Goal: Transaction & Acquisition: Book appointment/travel/reservation

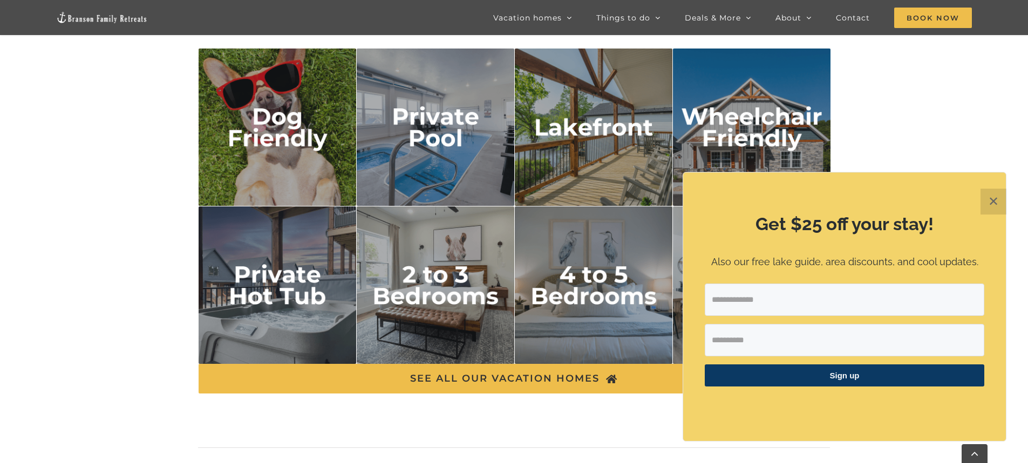
scroll to position [1942, 0]
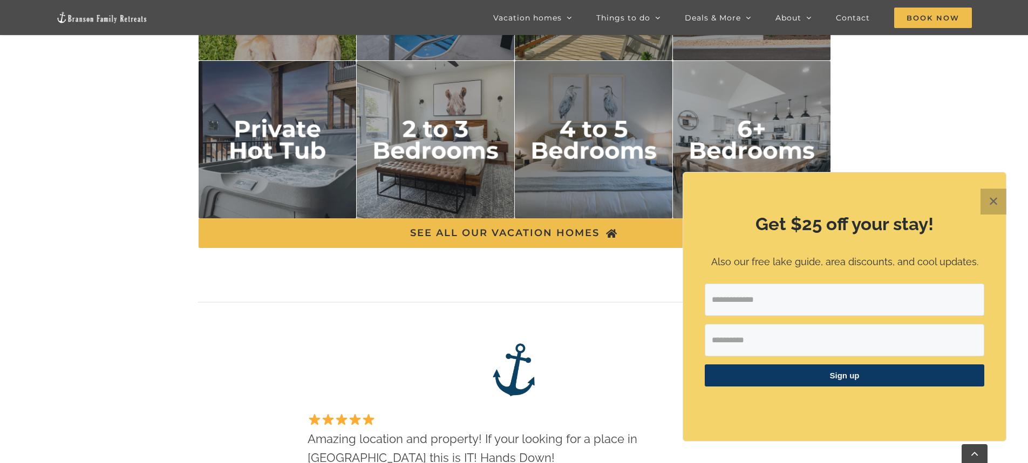
click at [999, 190] on button "✕" at bounding box center [993, 202] width 26 height 26
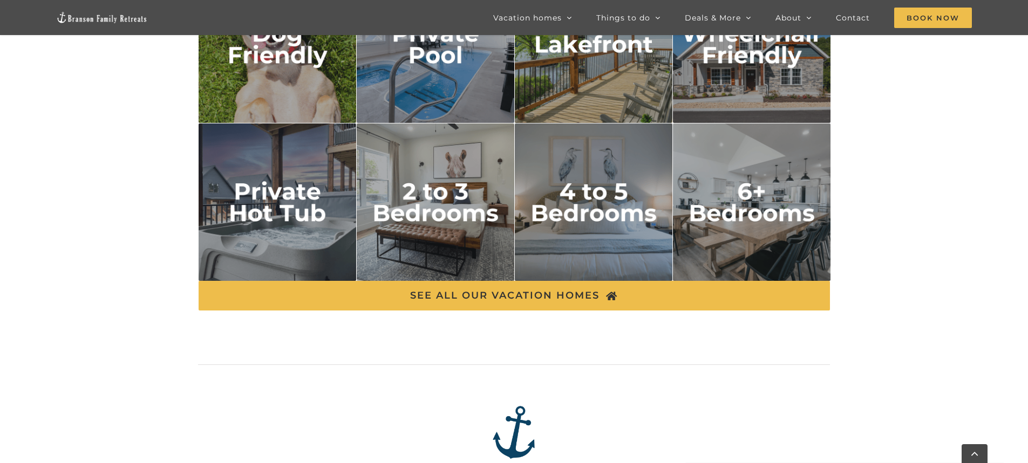
scroll to position [1780, 0]
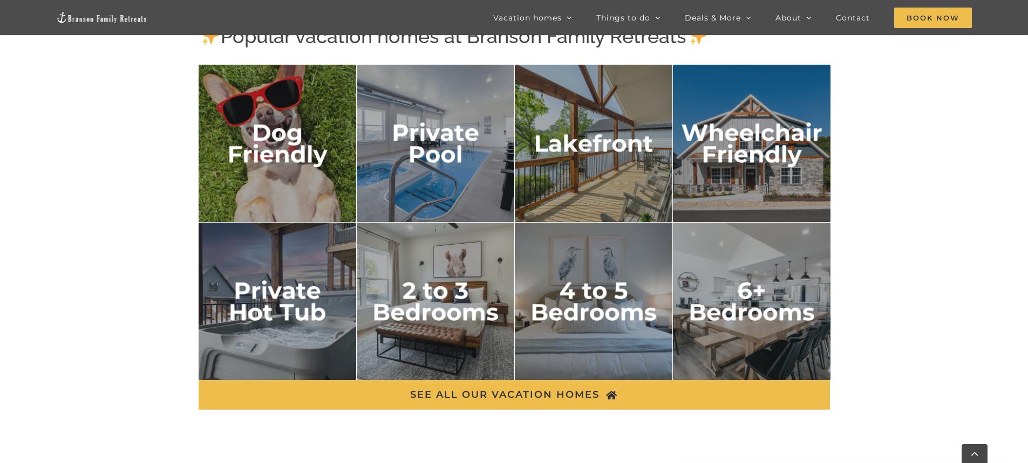
click at [289, 298] on img "private hot tub" at bounding box center [277, 302] width 158 height 158
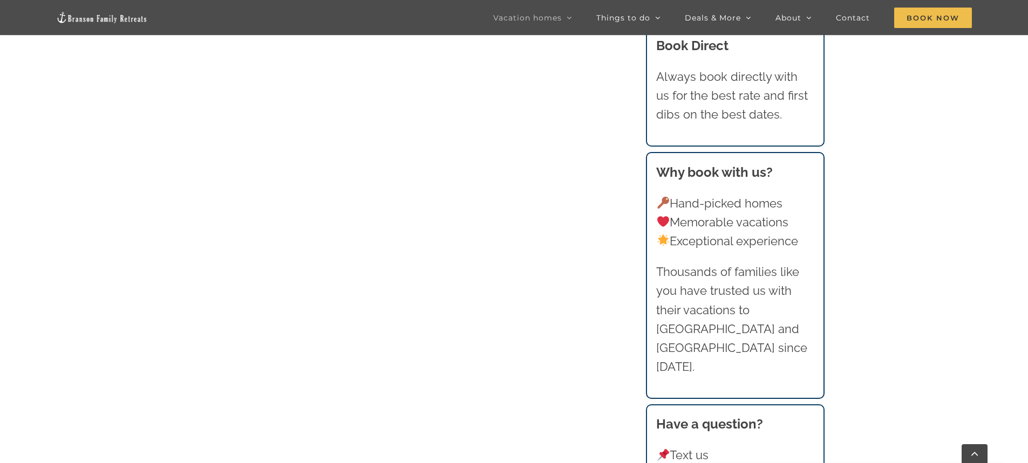
scroll to position [1299, 0]
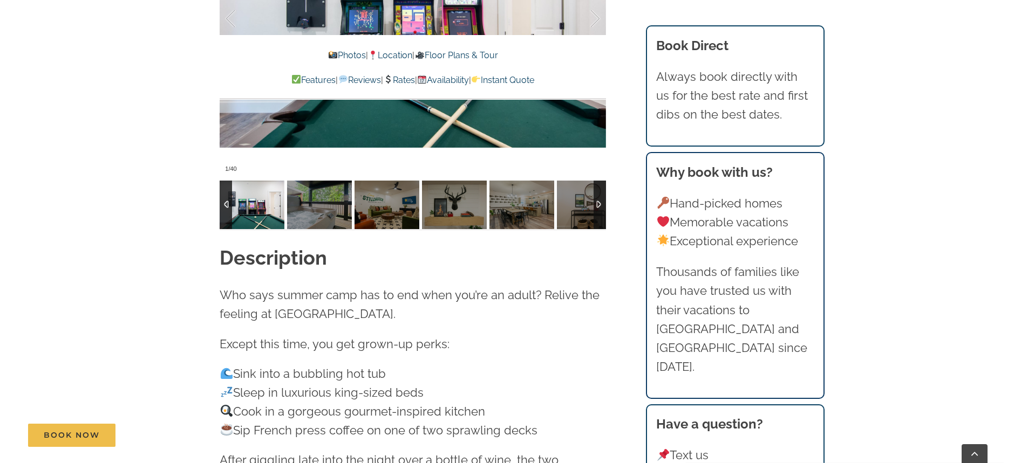
scroll to position [1079, 0]
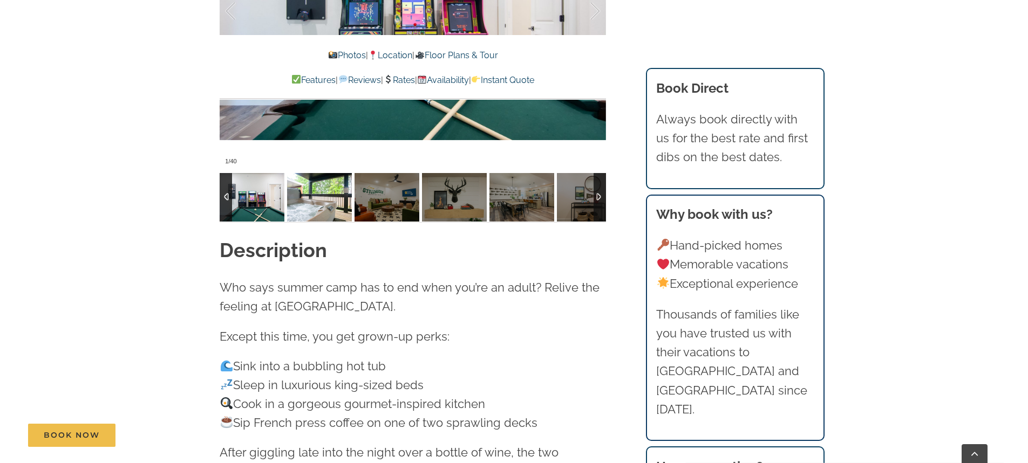
click at [332, 202] on img at bounding box center [319, 197] width 65 height 49
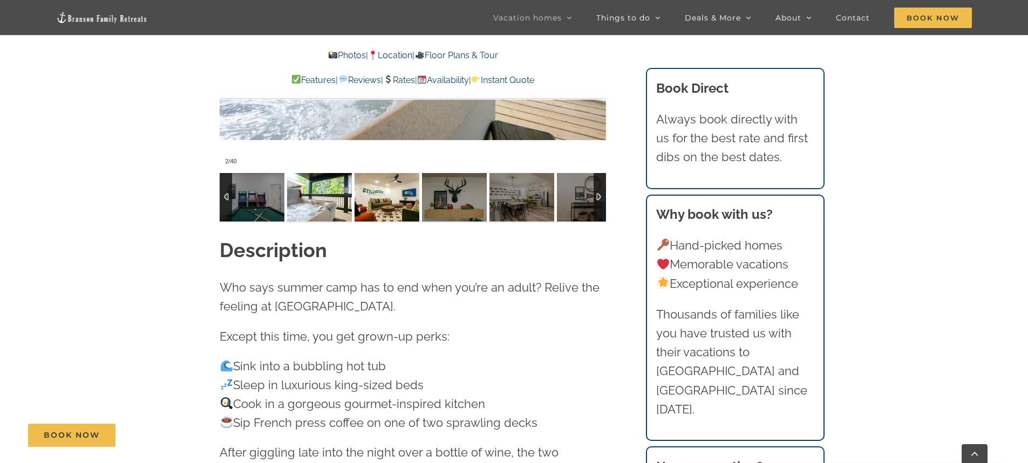
click at [386, 190] on img at bounding box center [386, 197] width 65 height 49
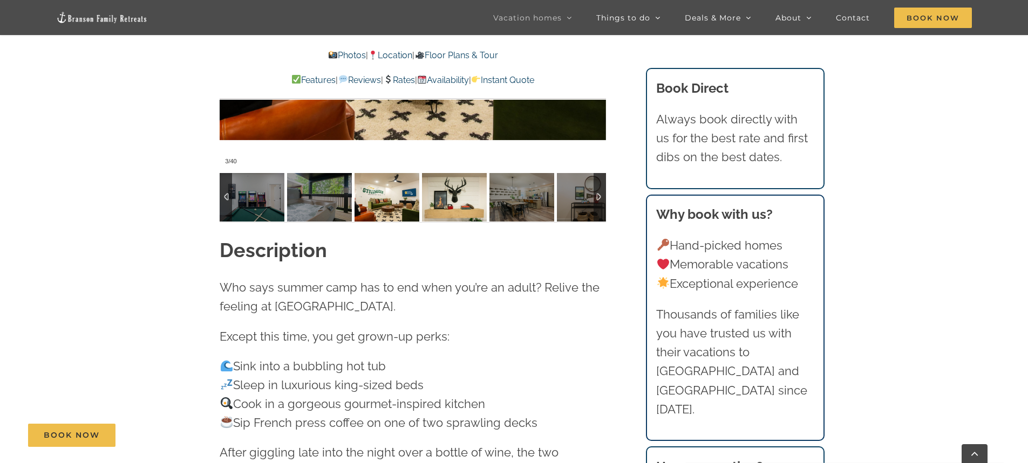
click at [440, 215] on img at bounding box center [454, 197] width 65 height 49
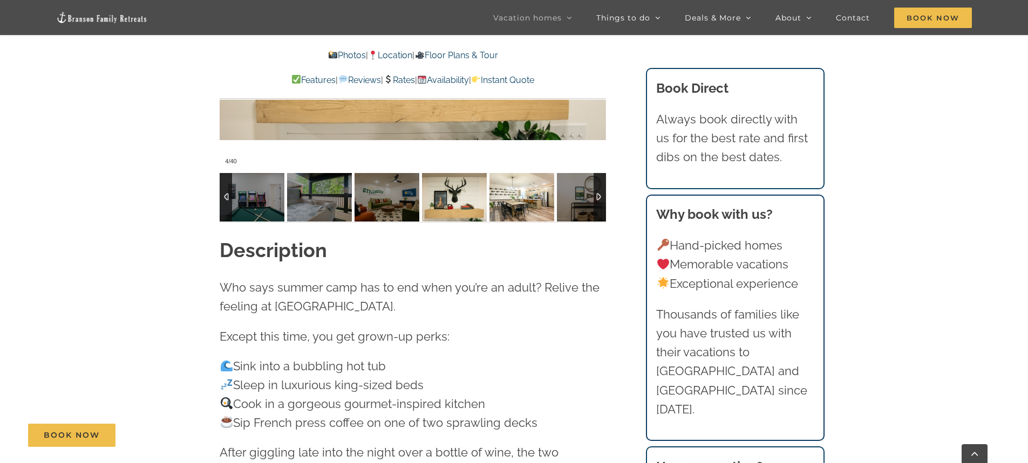
click at [501, 211] on img at bounding box center [521, 197] width 65 height 49
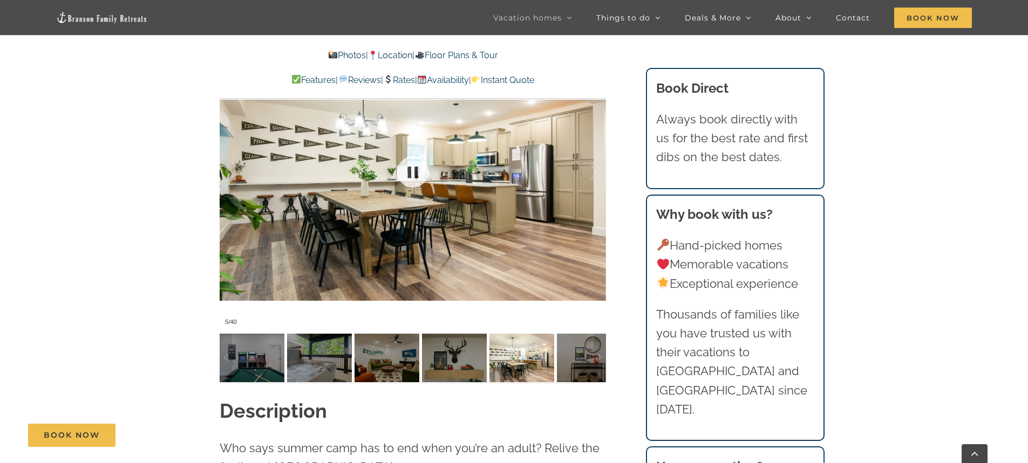
scroll to position [917, 0]
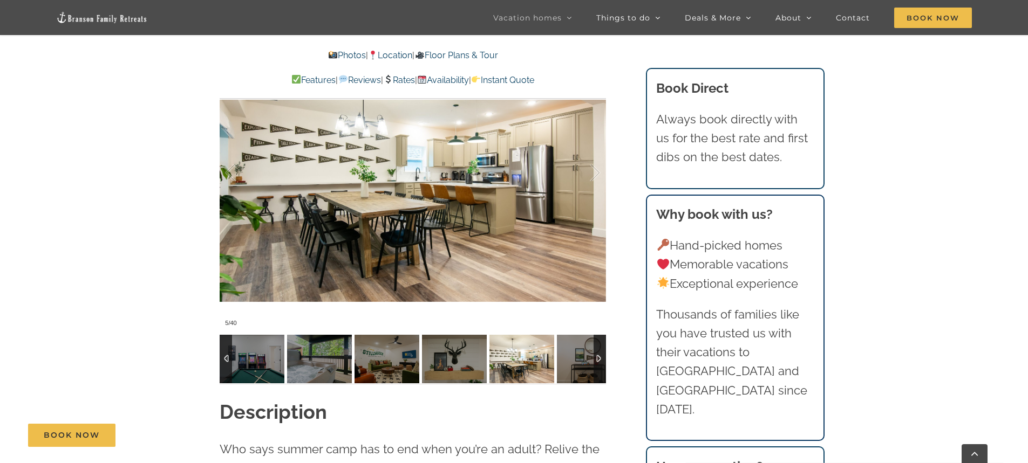
click at [599, 357] on div at bounding box center [599, 359] width 12 height 49
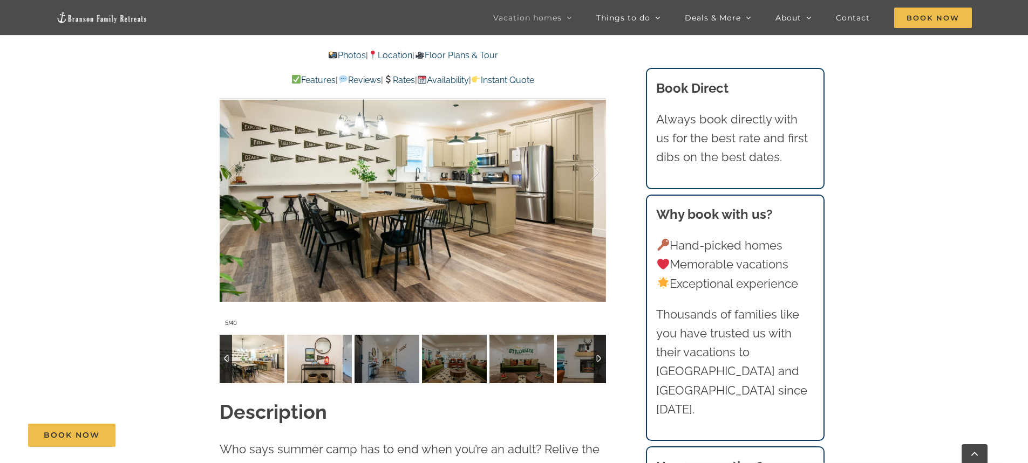
click at [305, 353] on img at bounding box center [319, 359] width 65 height 49
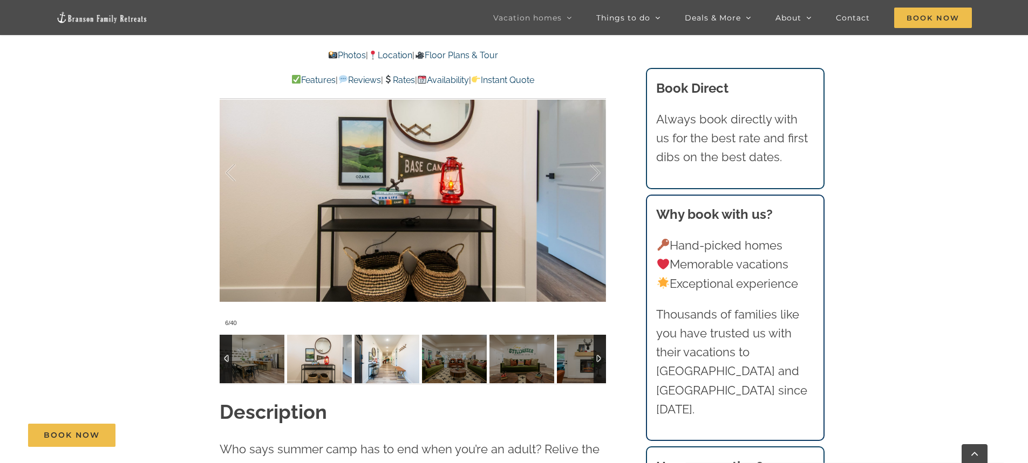
click at [380, 353] on img at bounding box center [386, 359] width 65 height 49
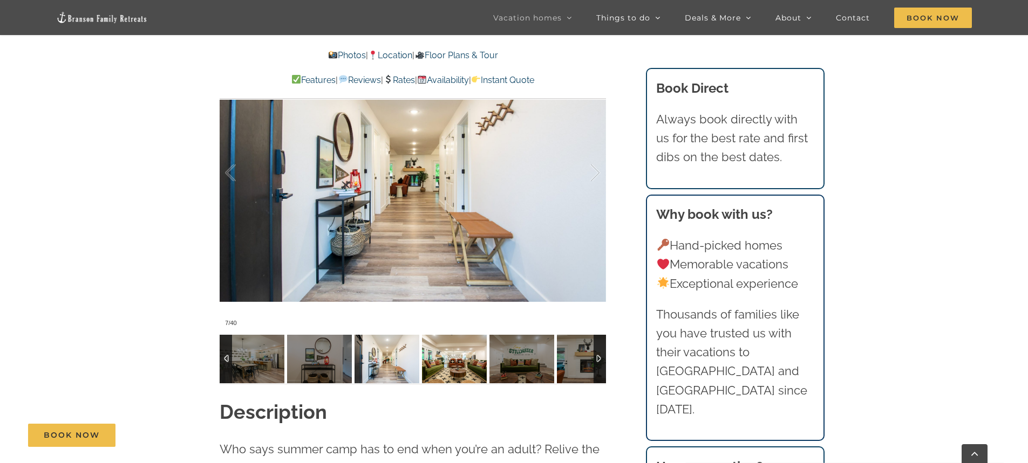
click at [461, 360] on img at bounding box center [454, 359] width 65 height 49
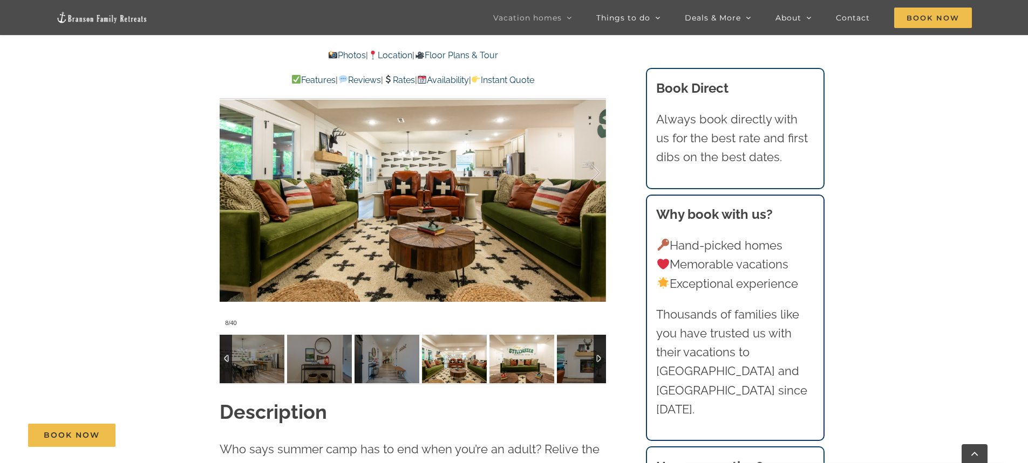
click at [516, 363] on img at bounding box center [521, 359] width 65 height 49
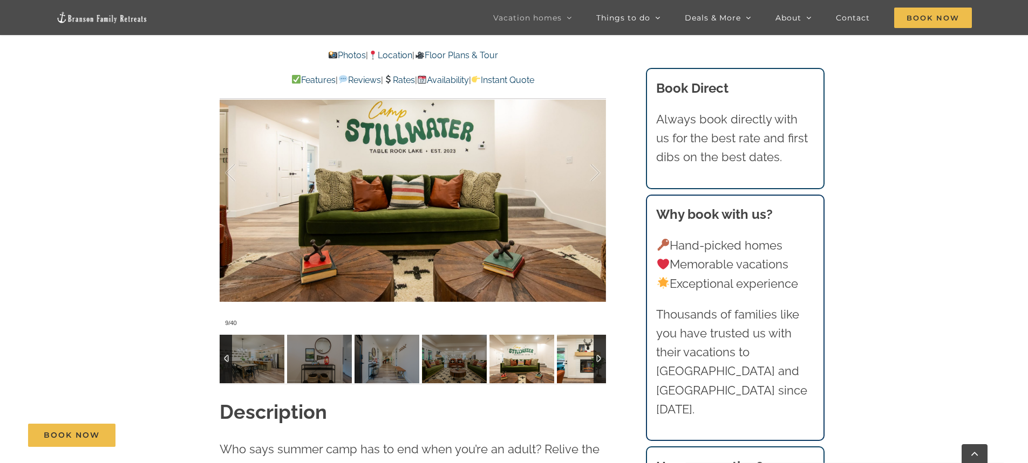
click at [569, 363] on img at bounding box center [589, 359] width 65 height 49
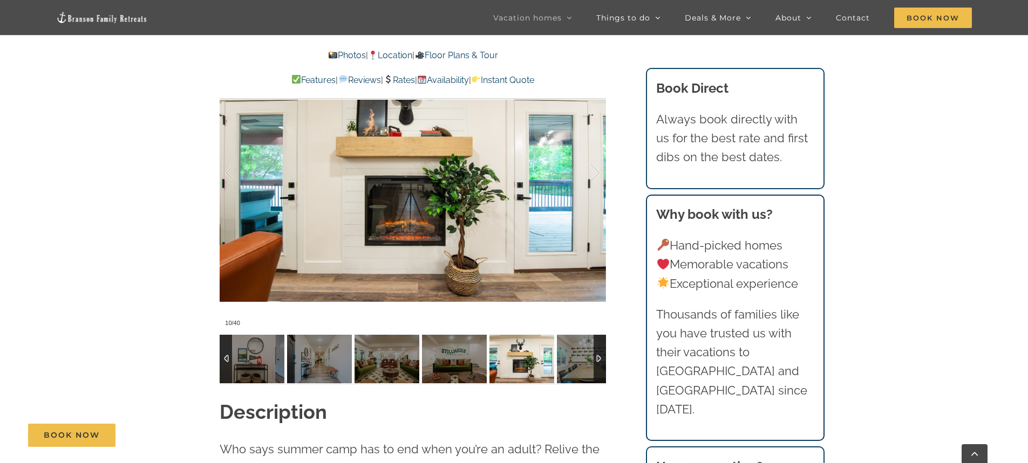
click at [594, 359] on div at bounding box center [599, 359] width 12 height 49
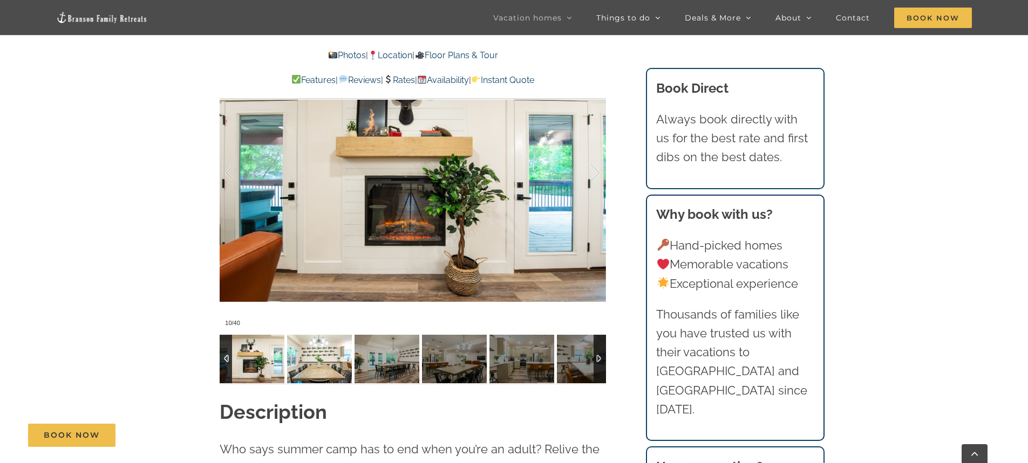
click at [324, 358] on img at bounding box center [319, 359] width 65 height 49
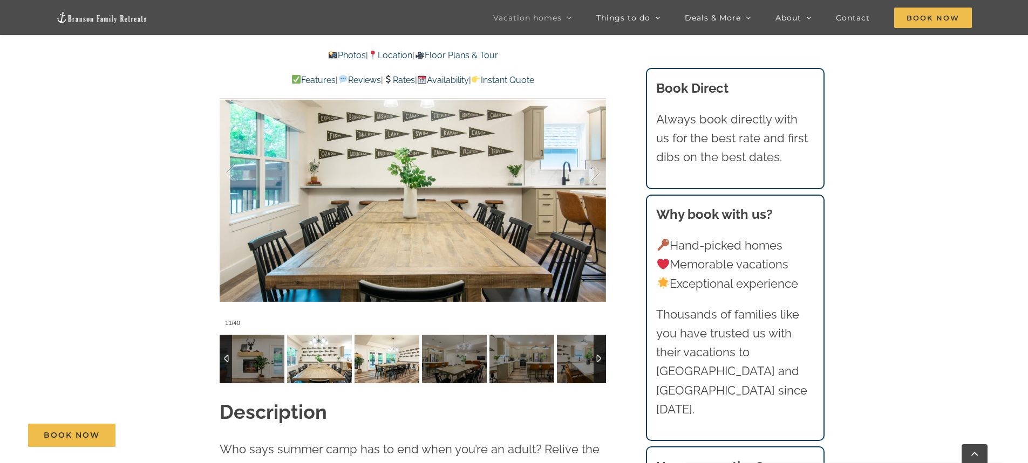
click at [408, 358] on img at bounding box center [386, 359] width 65 height 49
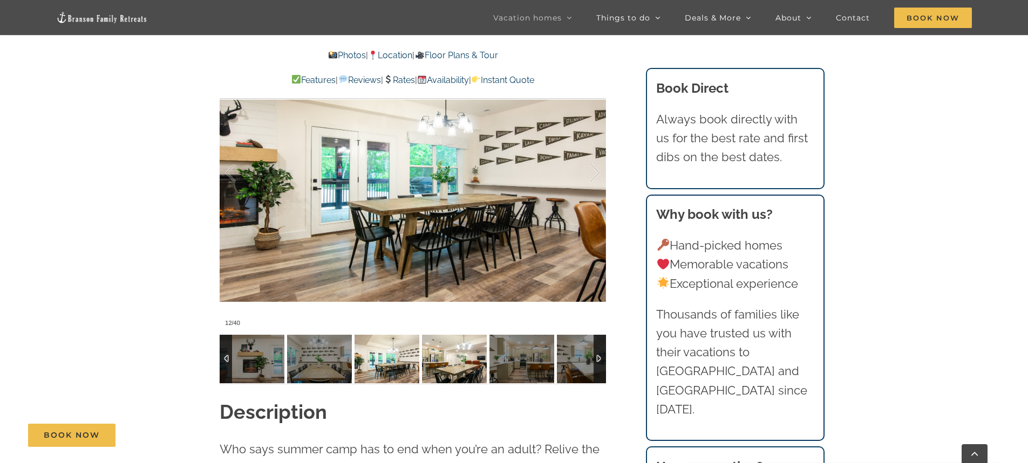
click at [442, 356] on img at bounding box center [454, 359] width 65 height 49
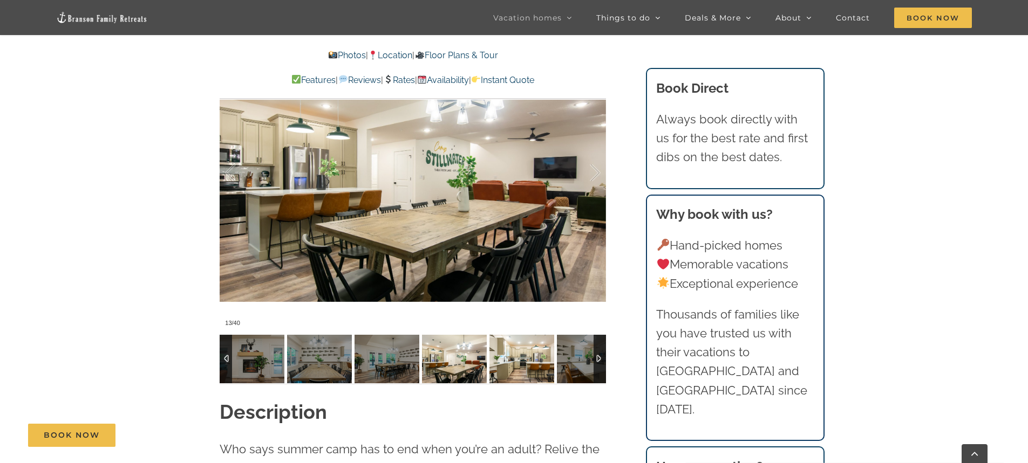
click at [504, 358] on img at bounding box center [521, 359] width 65 height 49
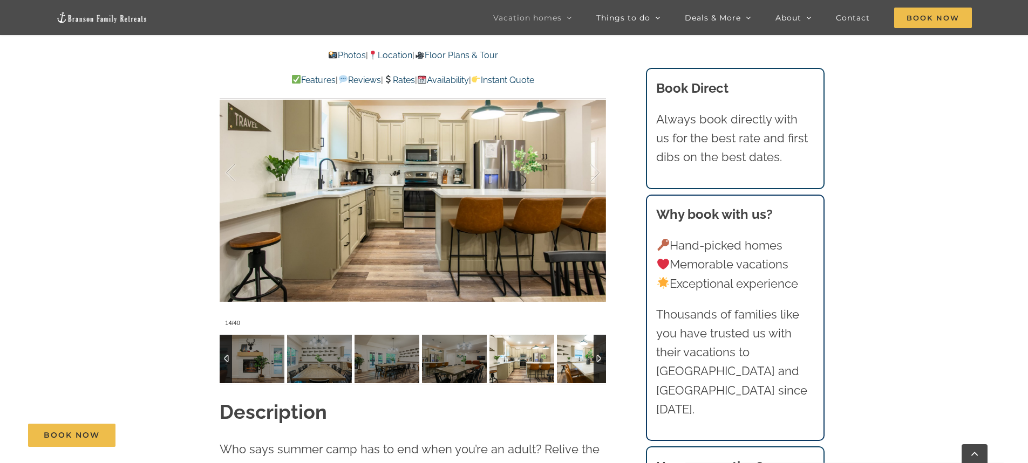
click at [560, 360] on img at bounding box center [589, 359] width 65 height 49
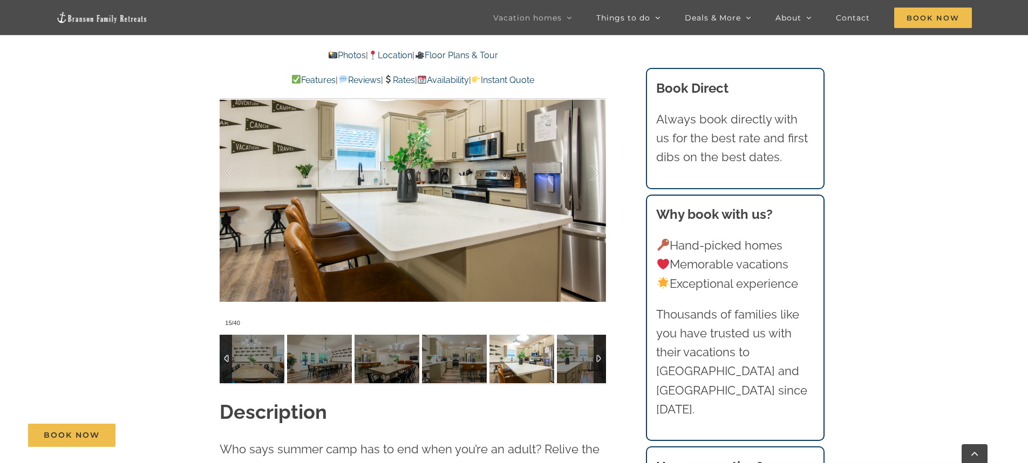
click at [601, 351] on div at bounding box center [599, 359] width 12 height 49
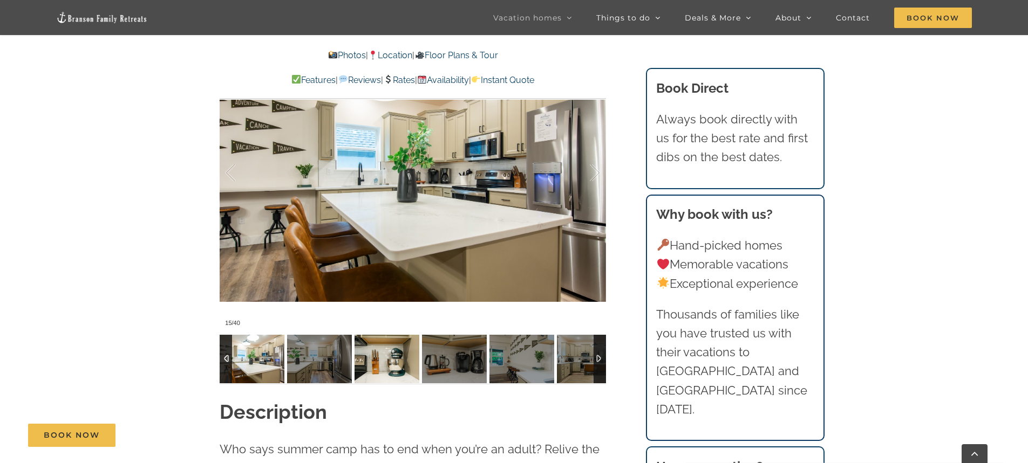
click at [375, 353] on img at bounding box center [386, 359] width 65 height 49
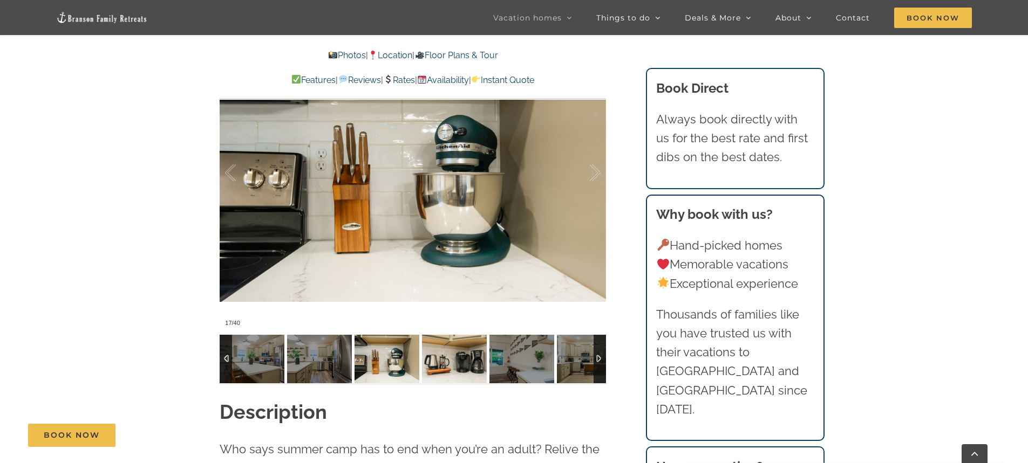
click at [457, 356] on img at bounding box center [454, 359] width 65 height 49
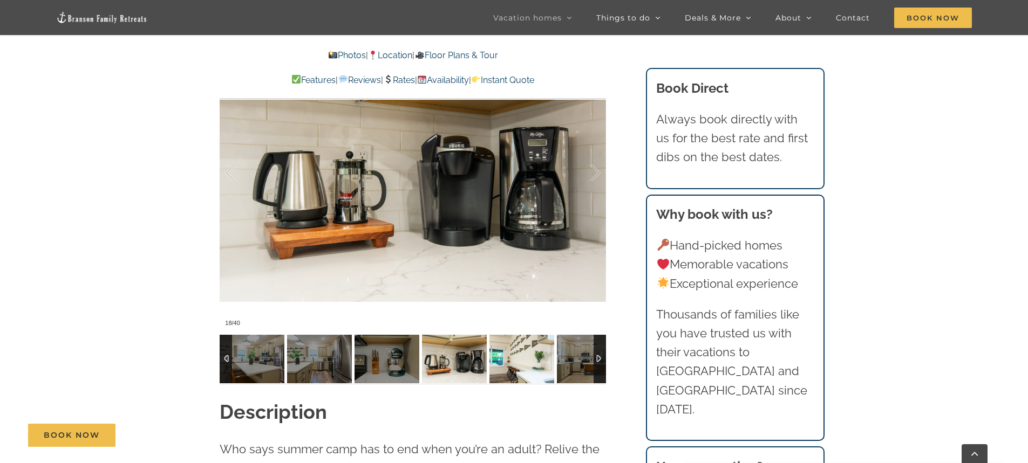
click at [495, 358] on img at bounding box center [521, 359] width 65 height 49
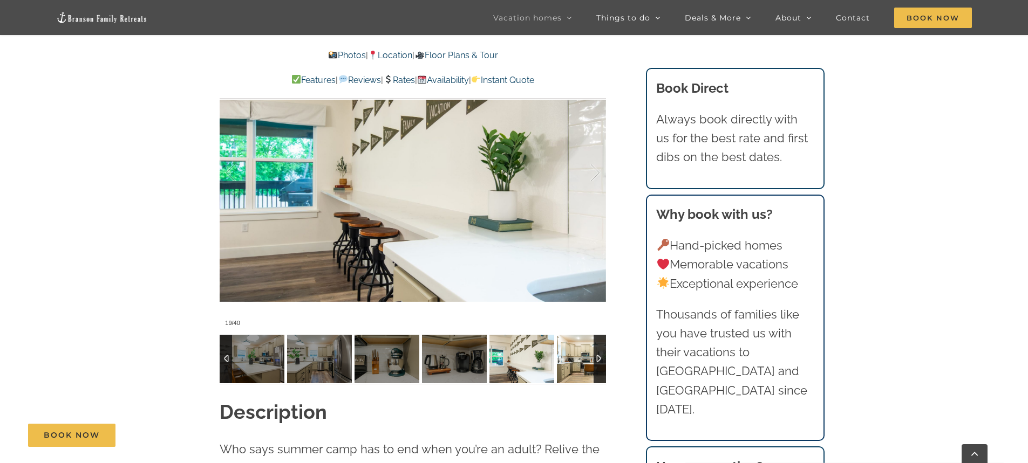
click at [580, 362] on img at bounding box center [589, 359] width 65 height 49
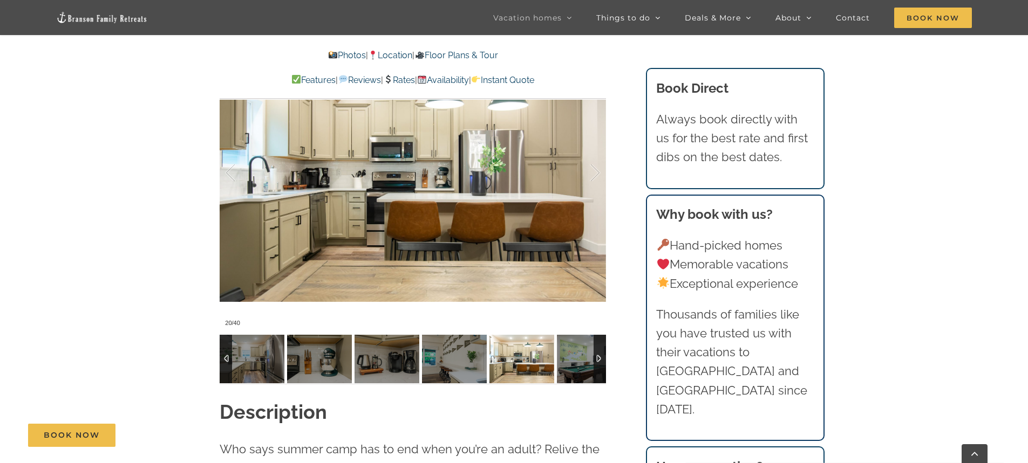
click at [601, 361] on div at bounding box center [599, 359] width 12 height 49
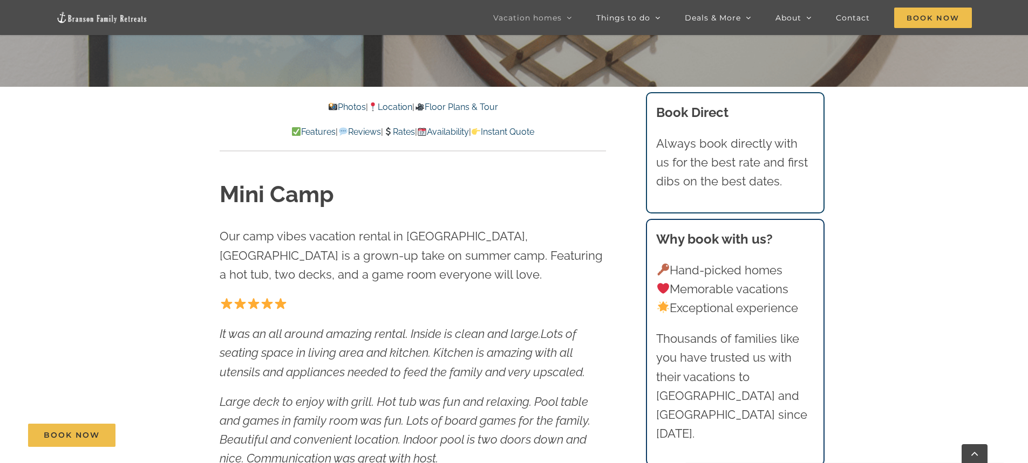
scroll to position [216, 0]
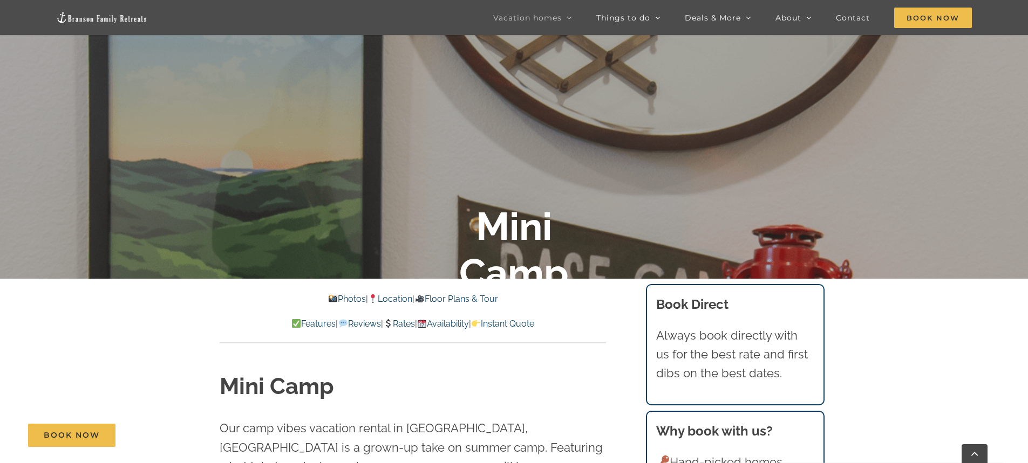
click at [400, 321] on link "Rates" at bounding box center [399, 324] width 32 height 10
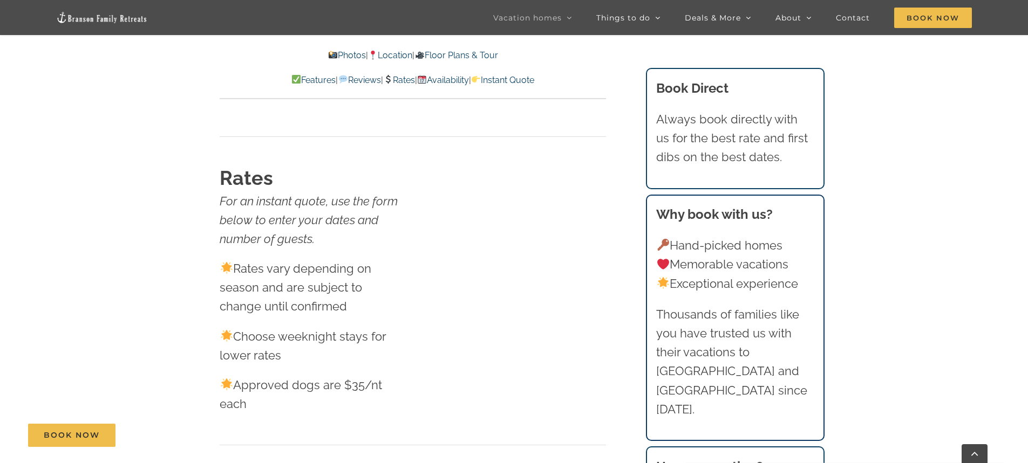
scroll to position [6528, 0]
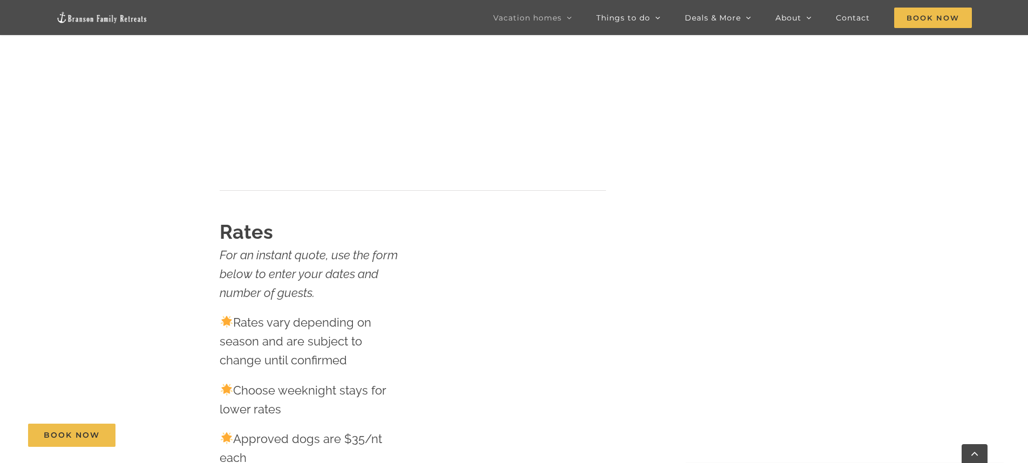
scroll to position [216, 0]
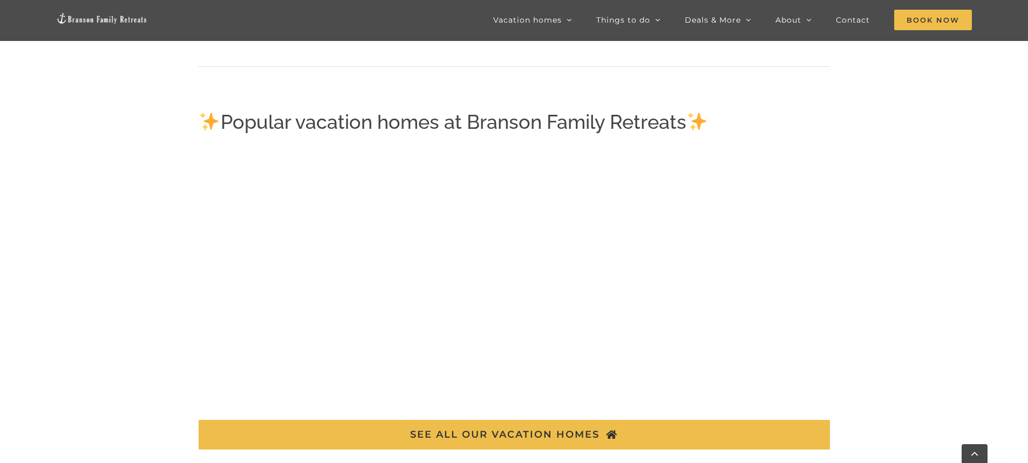
scroll to position [1780, 0]
